Goal: Information Seeking & Learning: Learn about a topic

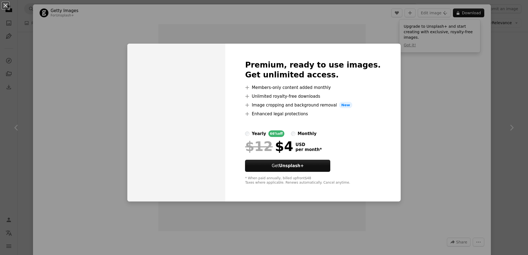
scroll to position [2971, 0]
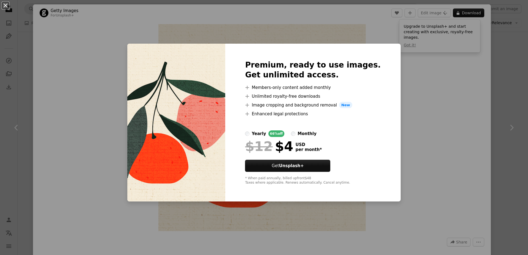
click at [5, 5] on button "An X shape" at bounding box center [5, 5] width 7 height 7
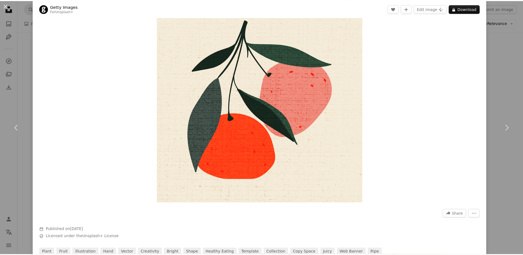
scroll to position [39, 0]
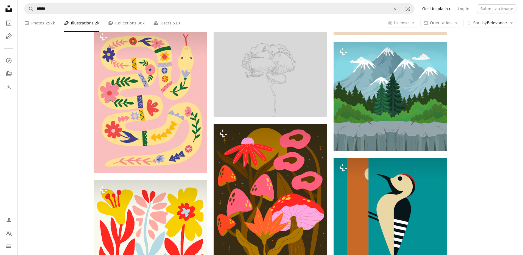
scroll to position [4845, 0]
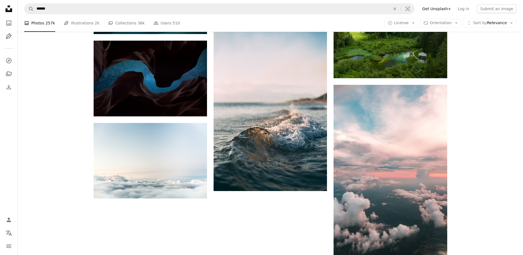
scroll to position [550, 0]
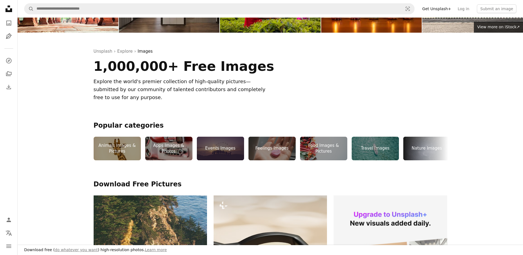
scroll to position [55, 0]
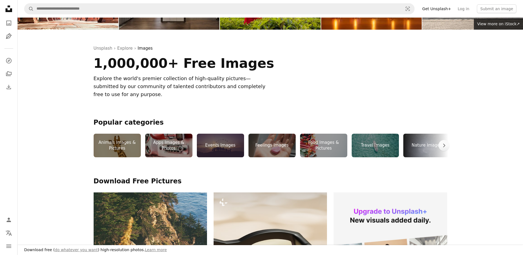
click at [116, 144] on div "Animals Images & Pictures" at bounding box center [117, 146] width 47 height 24
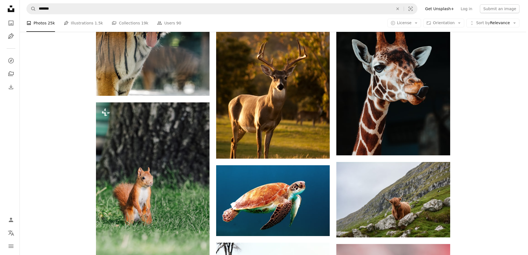
scroll to position [632, 0]
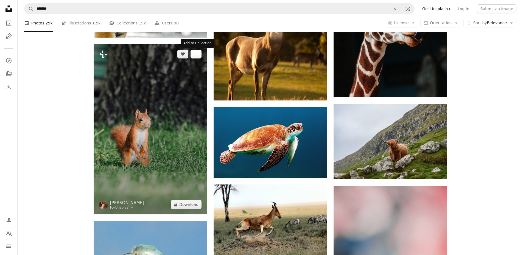
click at [197, 56] on icon "A plus sign" at bounding box center [196, 54] width 4 height 4
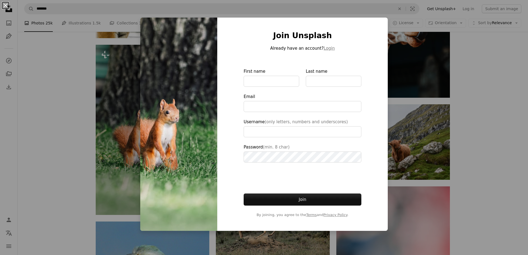
click at [6, 4] on button "An X shape" at bounding box center [5, 5] width 7 height 7
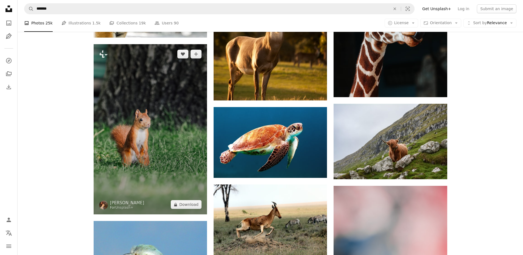
click at [150, 116] on img at bounding box center [150, 129] width 113 height 170
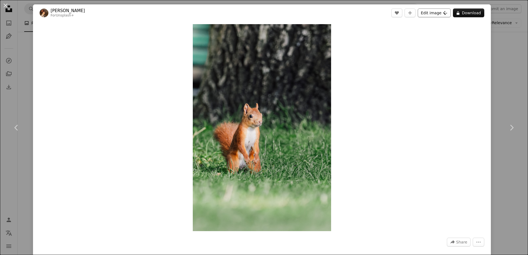
click at [443, 12] on icon "Plus sign for Unsplash+" at bounding box center [445, 13] width 4 height 4
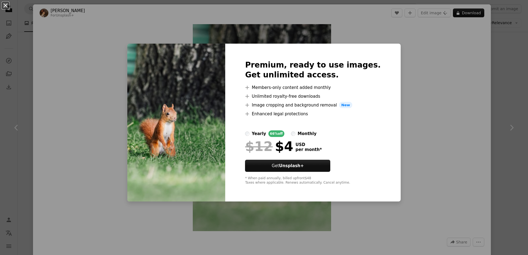
click at [5, 5] on button "An X shape" at bounding box center [5, 5] width 7 height 7
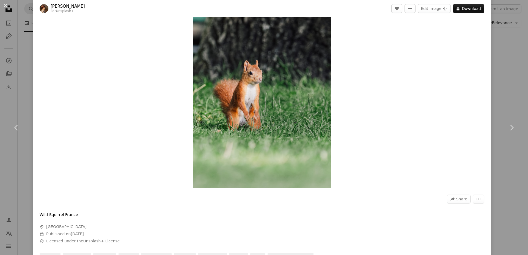
scroll to position [55, 0]
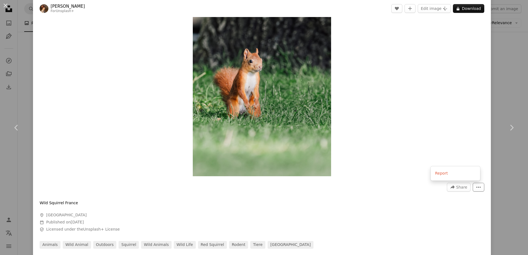
click at [472, 187] on button "More Actions" at bounding box center [478, 187] width 12 height 9
click at [100, 246] on link "outdoors" at bounding box center [104, 245] width 23 height 8
